Goal: Task Accomplishment & Management: Manage account settings

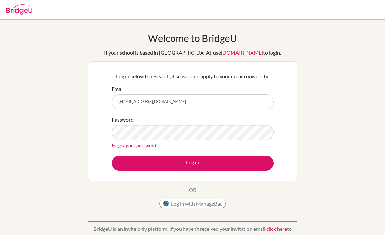
type input "[EMAIL_ADDRESS][DOMAIN_NAME]"
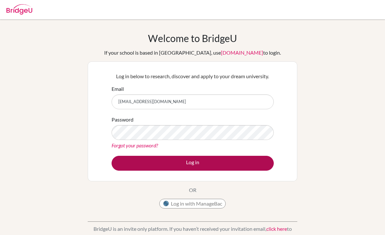
click at [209, 163] on button "Log in" at bounding box center [193, 163] width 162 height 15
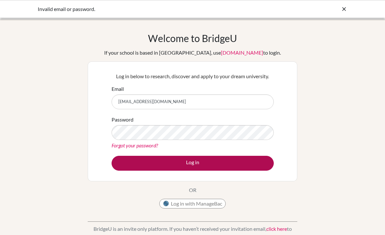
click at [237, 160] on button "Log in" at bounding box center [193, 163] width 162 height 15
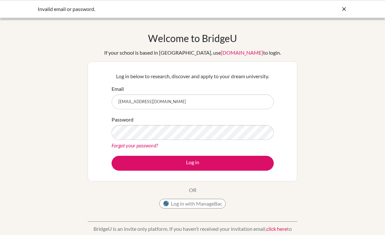
click at [249, 152] on form "Email [EMAIL_ADDRESS][DOMAIN_NAME] Password Forgot your password? Log in" at bounding box center [193, 128] width 162 height 86
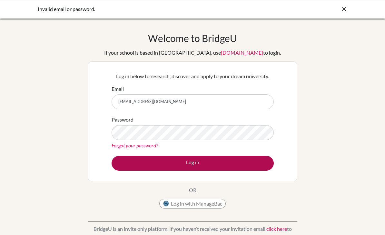
click at [259, 157] on button "Log in" at bounding box center [193, 163] width 162 height 15
